Goal: Obtain resource: Download file/media

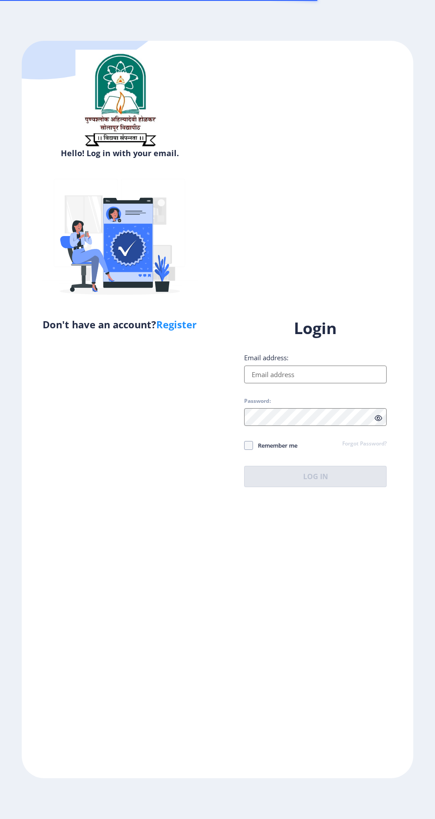
click at [300, 383] on input "Email address:" at bounding box center [315, 374] width 142 height 18
type input "R"
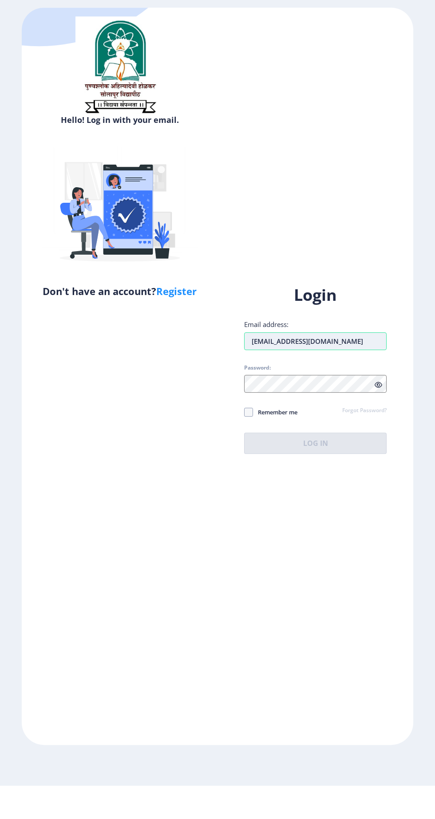
type input "[EMAIL_ADDRESS][DOMAIN_NAME]"
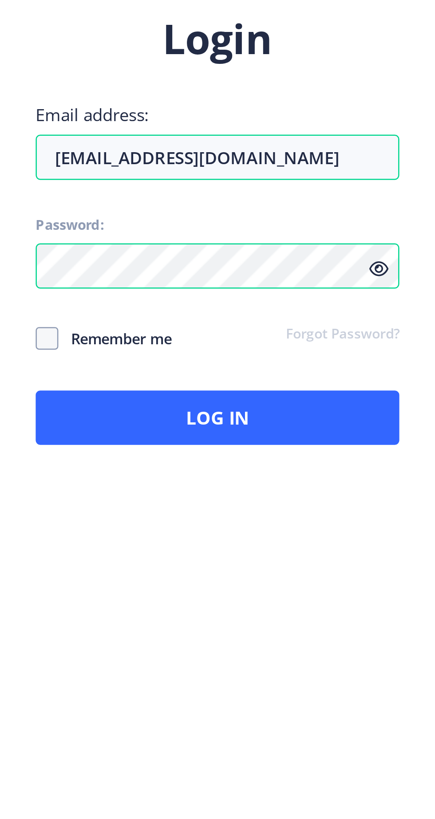
click at [288, 451] on span "Remember me" at bounding box center [275, 445] width 44 height 11
click at [244, 445] on input "Remember me" at bounding box center [244, 445] width 0 height 0
checkbox input "true"
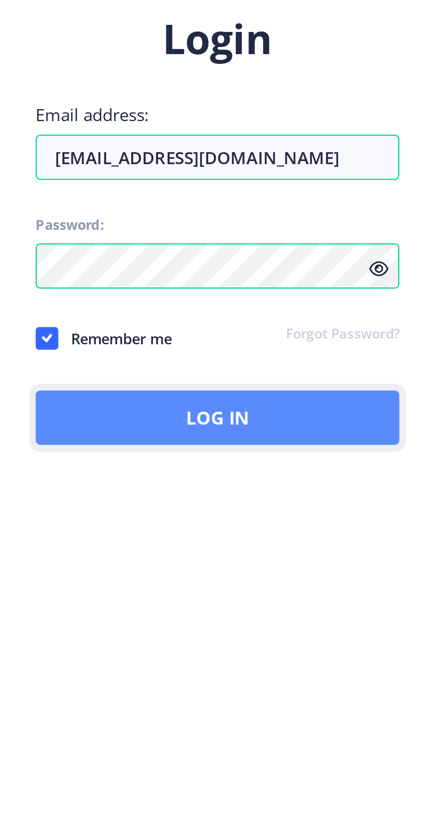
click at [304, 487] on button "Log In" at bounding box center [315, 476] width 142 height 21
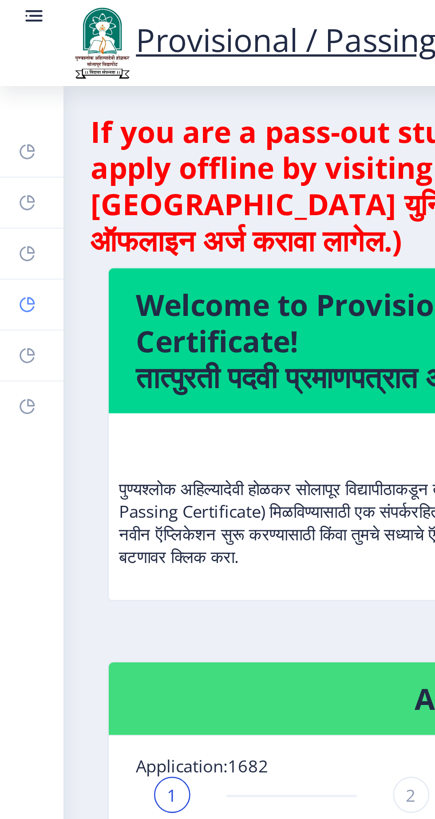
click at [14, 118] on rect at bounding box center [10, 119] width 7 height 7
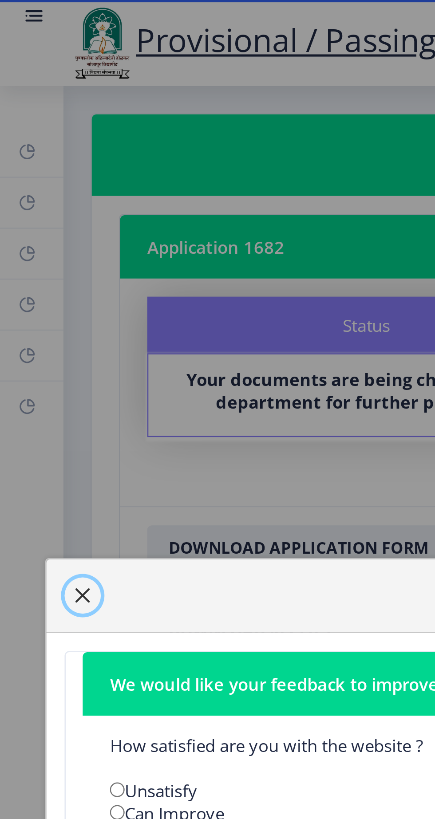
click at [32, 233] on span "button" at bounding box center [32, 233] width 7 height 7
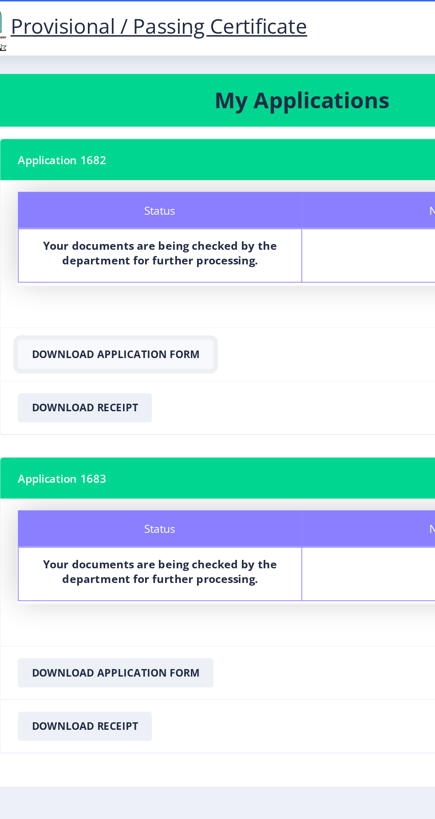
click at [176, 224] on button "Download Application Form" at bounding box center [117, 215] width 118 height 18
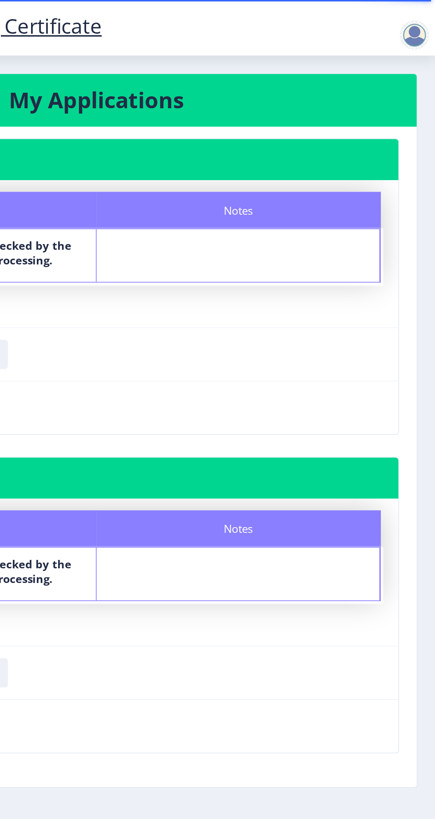
click at [423, 15] on div at bounding box center [422, 21] width 18 height 18
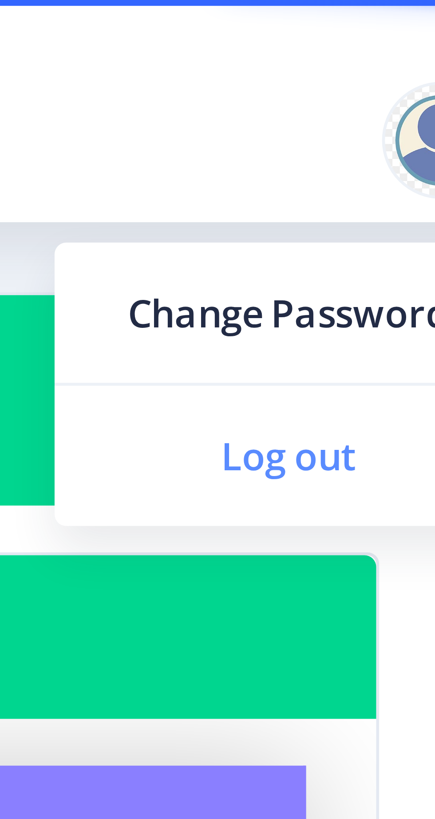
click at [404, 69] on span "Log out" at bounding box center [399, 69] width 57 height 11
